Goal: Register for event/course

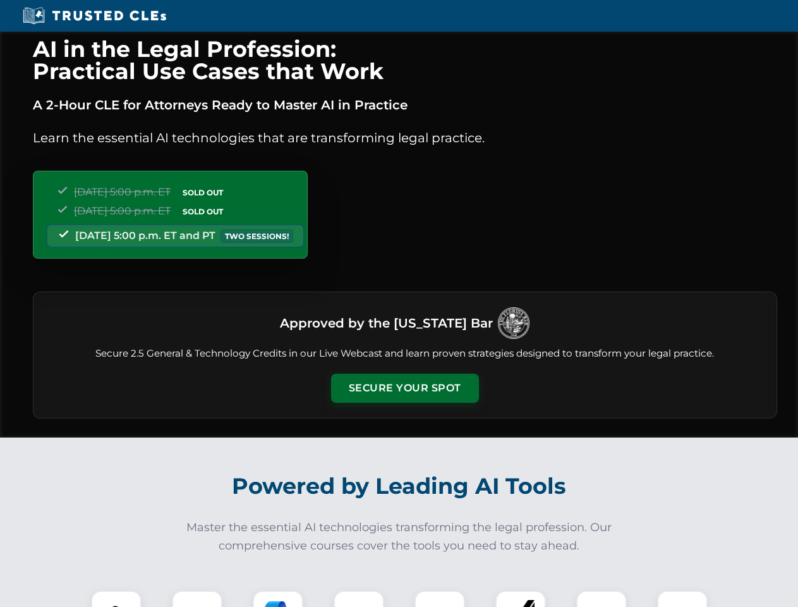
click at [404, 388] on button "Secure Your Spot" at bounding box center [405, 388] width 148 height 29
click at [116, 599] on img at bounding box center [116, 615] width 37 height 37
